Goal: Find specific page/section: Find specific page/section

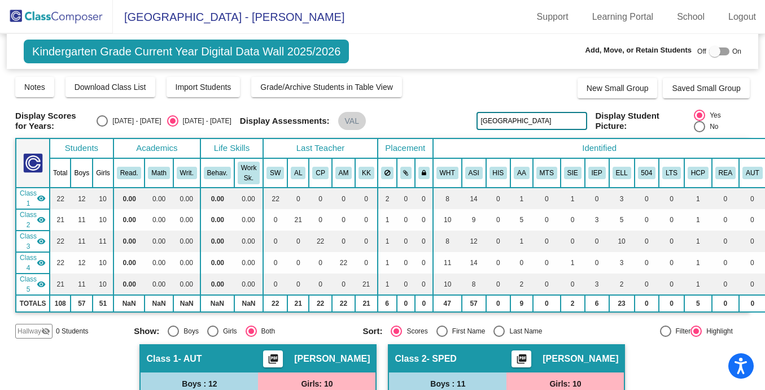
scroll to position [136, 0]
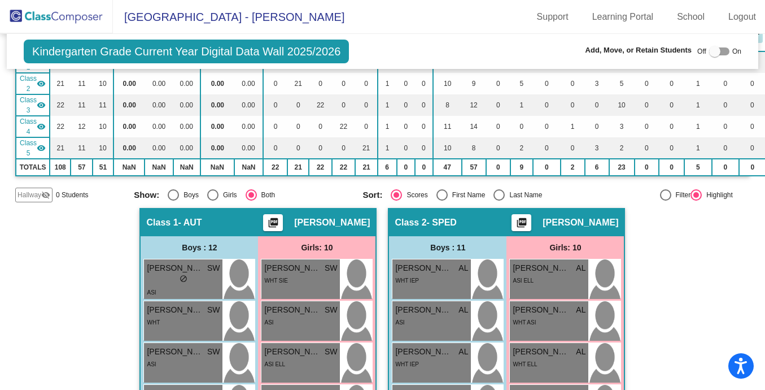
click at [51, 24] on img at bounding box center [56, 16] width 113 height 33
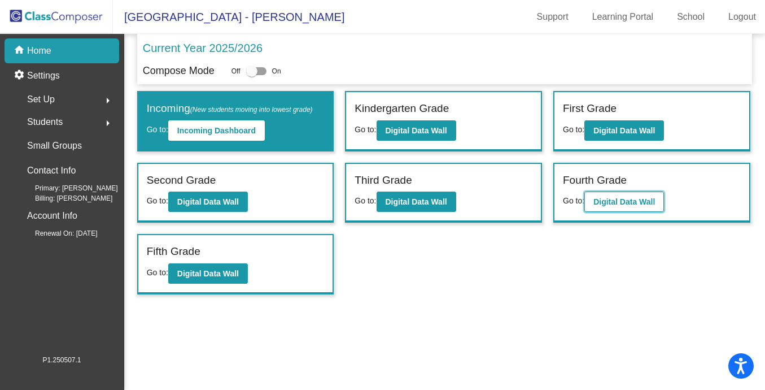
click at [629, 199] on b "Digital Data Wall" at bounding box center [624, 201] width 62 height 9
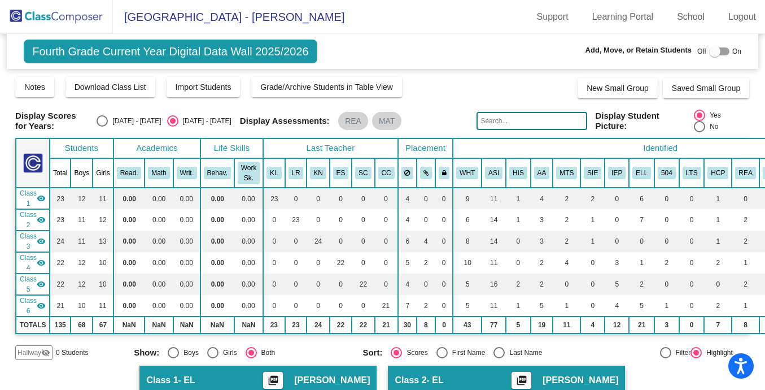
click at [529, 121] on input "text" at bounding box center [531, 121] width 110 height 18
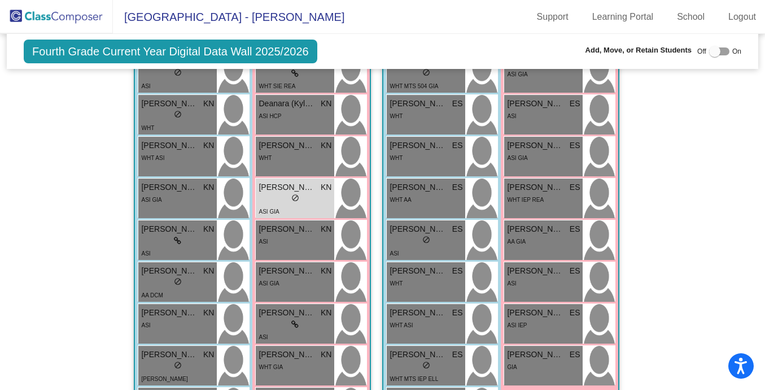
scroll to position [1044, 0]
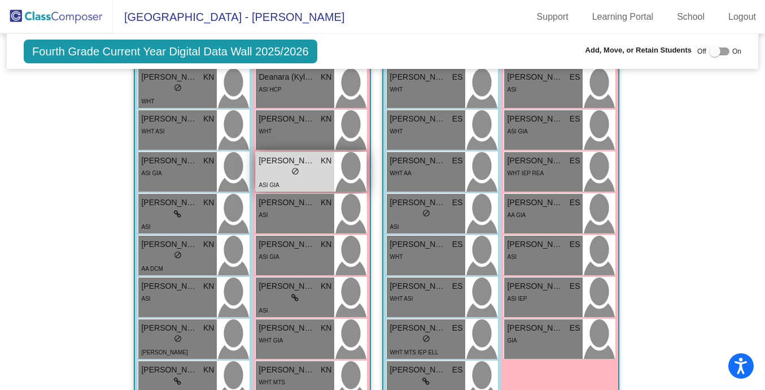
type input "kang"
click at [303, 180] on div "ASI GIA" at bounding box center [295, 184] width 73 height 12
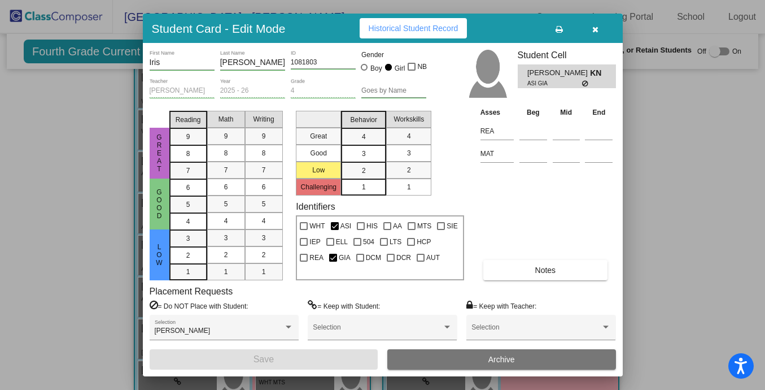
click at [596, 27] on icon "button" at bounding box center [595, 29] width 6 height 8
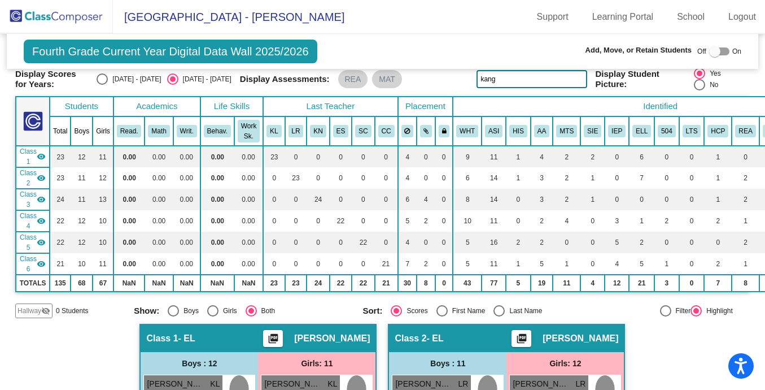
scroll to position [0, 0]
